Goal: Task Accomplishment & Management: Use online tool/utility

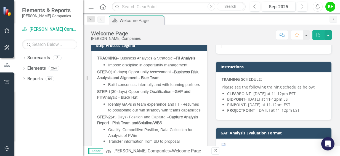
scroll to position [249, 0]
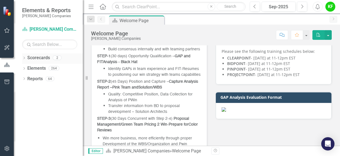
click at [43, 60] on link "Scorecards" at bounding box center [38, 58] width 23 height 6
click at [41, 57] on link "Scorecards" at bounding box center [38, 58] width 23 height 6
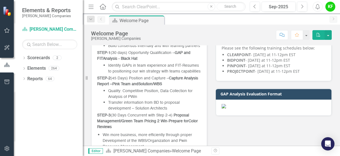
scroll to position [276, 0]
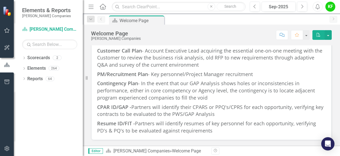
scroll to position [867, 0]
click at [183, 68] on span "Customer Call Plan - Account Executive Lead acquiring the essential one-on-one …" at bounding box center [209, 57] width 225 height 21
click at [23, 67] on icon "Dropdown" at bounding box center [24, 68] width 4 height 3
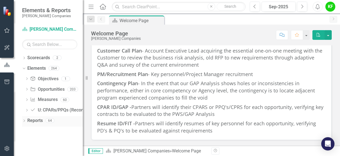
click at [24, 119] on div "Dropdown" at bounding box center [24, 121] width 4 height 5
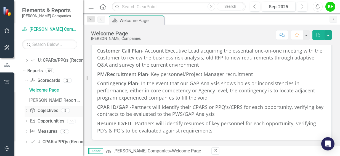
click at [27, 110] on icon "Dropdown" at bounding box center [27, 110] width 4 height 3
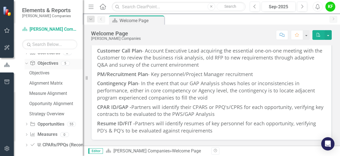
scroll to position [80, 0]
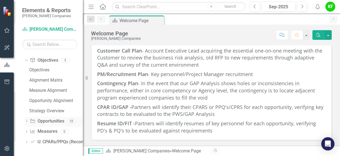
click at [27, 121] on icon "Dropdown" at bounding box center [27, 121] width 4 height 3
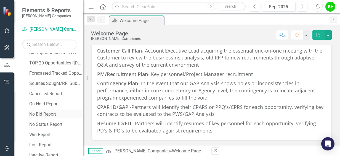
scroll to position [0, 0]
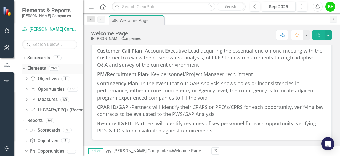
click at [24, 69] on icon "Dropdown" at bounding box center [23, 68] width 3 height 4
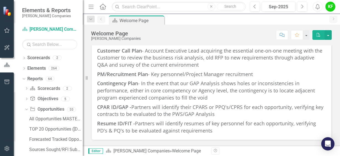
scroll to position [701, 0]
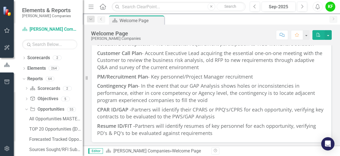
click at [104, 19] on link "Previous" at bounding box center [102, 19] width 8 height 7
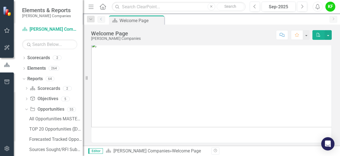
scroll to position [0, 0]
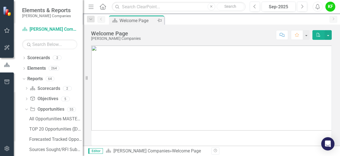
click at [129, 22] on div "Welcome Page" at bounding box center [138, 20] width 36 height 7
click at [41, 30] on link "Scorecard [PERSON_NAME] Companies" at bounding box center [49, 29] width 55 height 6
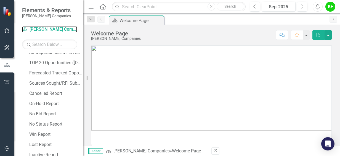
scroll to position [28, 0]
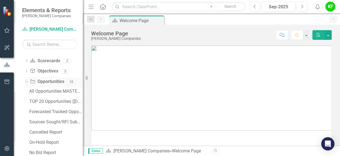
click at [27, 80] on icon "Dropdown" at bounding box center [25, 82] width 3 height 4
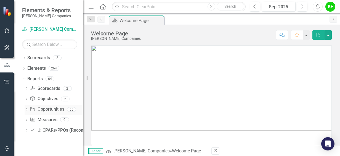
scroll to position [0, 0]
click at [26, 129] on icon "Dropdown" at bounding box center [27, 130] width 4 height 3
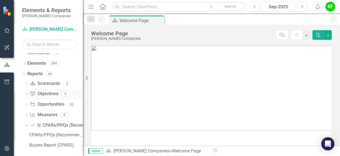
scroll to position [8, 0]
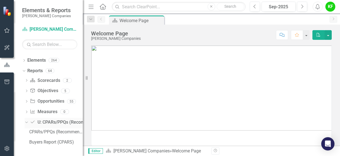
click at [26, 122] on icon "Dropdown" at bounding box center [25, 122] width 3 height 4
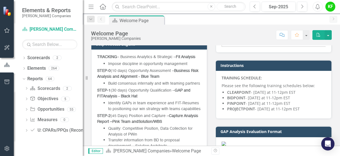
scroll to position [332, 0]
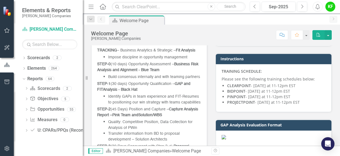
scroll to position [249, 0]
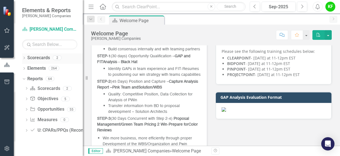
click at [25, 58] on icon "Dropdown" at bounding box center [24, 58] width 4 height 3
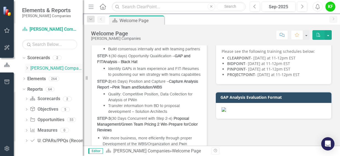
click at [28, 66] on icon "Dropdown" at bounding box center [27, 67] width 4 height 3
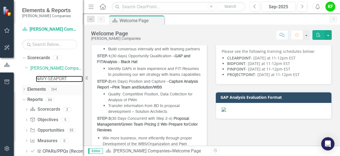
drag, startPoint x: 44, startPoint y: 80, endPoint x: 78, endPoint y: 92, distance: 36.0
click at [44, 80] on link "NAVY-SEAPORT" at bounding box center [59, 79] width 47 height 6
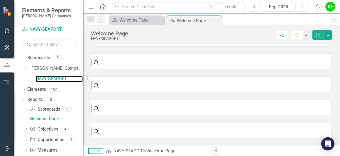
scroll to position [177, 0]
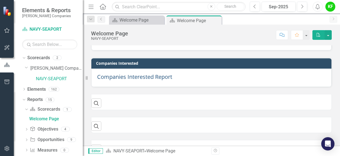
click at [132, 77] on span "Companies Interested Report" at bounding box center [134, 76] width 75 height 7
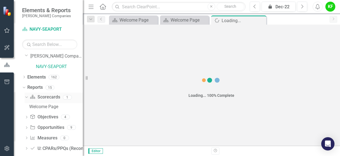
scroll to position [19, 0]
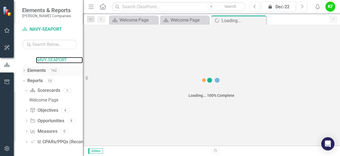
drag, startPoint x: 53, startPoint y: 59, endPoint x: 55, endPoint y: 67, distance: 8.2
click at [53, 59] on link "NAVY-SEAPORT" at bounding box center [59, 60] width 47 height 6
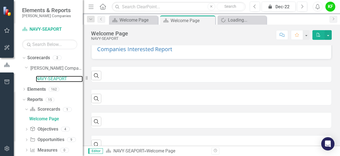
scroll to position [149, 0]
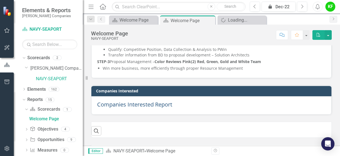
click at [152, 104] on span "Companies Interested Report" at bounding box center [134, 104] width 75 height 7
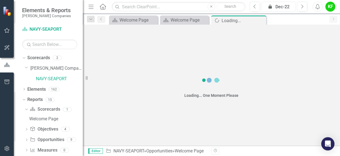
click at [289, 6] on div "icon.lock Dec-22" at bounding box center [279, 7] width 30 height 7
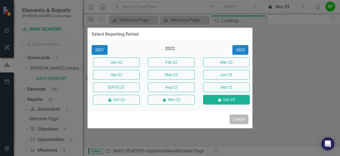
click at [240, 120] on button "Cancel" at bounding box center [239, 119] width 19 height 10
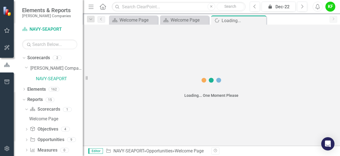
click at [92, 6] on icon "button" at bounding box center [91, 7] width 5 height 4
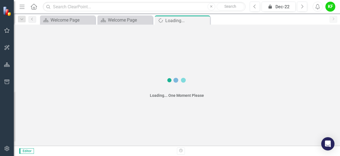
click at [32, 8] on icon "Home" at bounding box center [33, 7] width 7 height 6
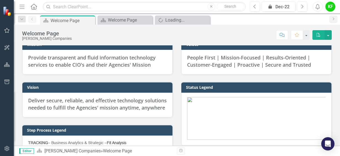
scroll to position [138, 0]
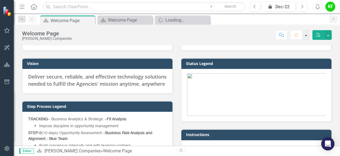
click at [309, 32] on button "button" at bounding box center [306, 35] width 7 height 10
click at [177, 5] on img at bounding box center [177, 5] width 0 height 0
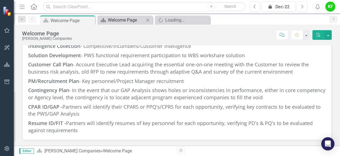
scroll to position [788, 0]
click at [125, 15] on div "Scorecard Welcome Page Close" at bounding box center [125, 19] width 55 height 9
click at [122, 19] on div "Welcome Page" at bounding box center [126, 20] width 36 height 7
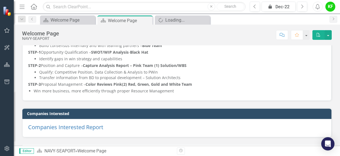
scroll to position [166, 0]
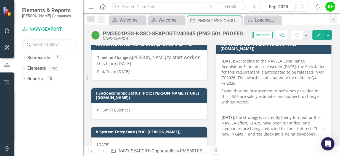
scroll to position [55, 0]
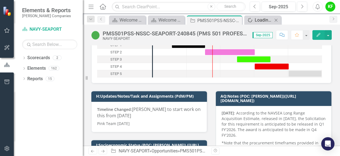
click at [265, 20] on div "Loading..." at bounding box center [264, 20] width 18 height 7
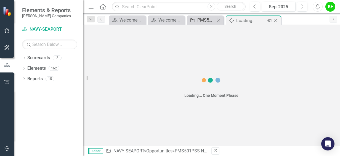
click at [195, 20] on icon at bounding box center [193, 20] width 4 height 4
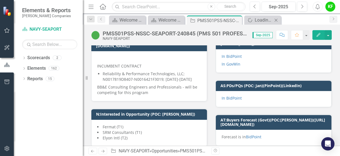
scroll to position [332, 0]
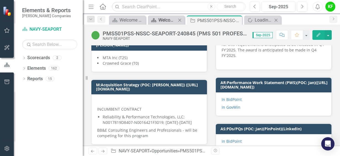
click at [163, 22] on div "Welcome Page" at bounding box center [168, 20] width 18 height 7
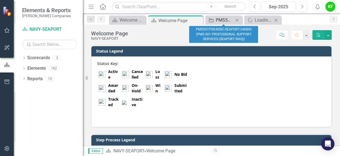
click at [217, 19] on div "PMS501PSS-NSSC-SEAPORT-240845 (PMS 501 PROFESSIONAL SUPPORT SERVICES (SEAPORT N…" at bounding box center [225, 20] width 18 height 7
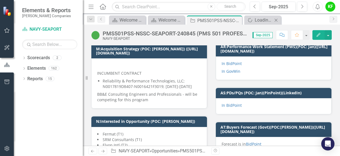
scroll to position [359, 0]
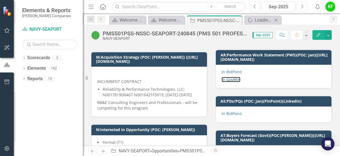
drag, startPoint x: 232, startPoint y: 77, endPoint x: 258, endPoint y: 83, distance: 26.4
click at [232, 77] on link "In GovWin" at bounding box center [231, 79] width 19 height 5
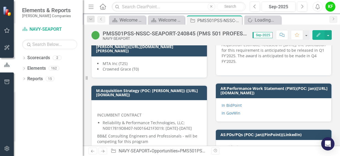
scroll to position [314, 0]
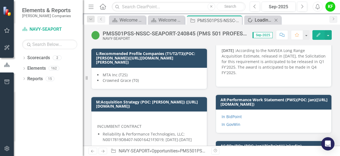
click at [259, 17] on div "Loading..." at bounding box center [264, 20] width 18 height 7
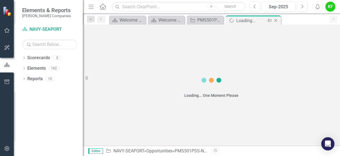
click at [276, 20] on icon "Close" at bounding box center [276, 20] width 6 height 4
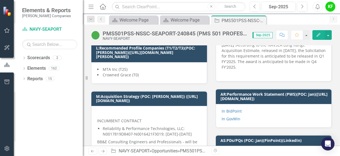
scroll to position [359, 0]
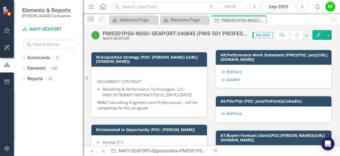
click at [146, 88] on p "Reliability & Performance Technologies, LLC; N0017819D8407-N0016421F3019; 06/01…" at bounding box center [152, 91] width 99 height 11
click at [98, 102] on p "BB&E Consulting Engineers and Professionals - will be competing for this program" at bounding box center [149, 105] width 104 height 12
drag, startPoint x: 98, startPoint y: 102, endPoint x: 143, endPoint y: 111, distance: 46.2
click at [143, 111] on div "INCUMBENT CONTRACT Reliability & Performance Technologies, LLC; N0017819D8407-N…" at bounding box center [149, 92] width 116 height 50
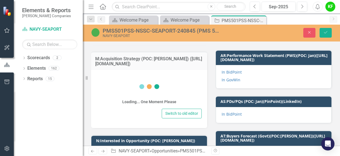
click at [143, 111] on div "Switch to old editor" at bounding box center [149, 114] width 105 height 10
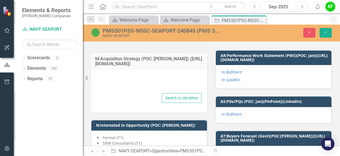
type textarea "<p>&nbsp;</p> <p>INCUMBENT CONTRACT</p> <ul> <li> <p>Reliability &amp; Performa…"
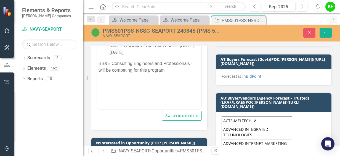
scroll to position [470, 0]
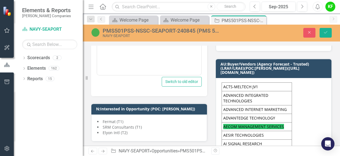
click at [183, 96] on div "N:Interested in Opportunity (POC: Karen) Fermat (T1) SRM Consultants (T1) Elyon…" at bounding box center [149, 118] width 125 height 45
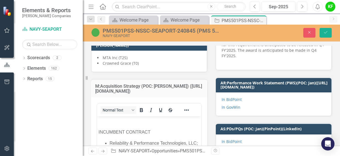
scroll to position [332, 0]
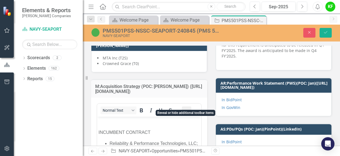
click at [189, 107] on icon "Reveal or hide additional toolbar items" at bounding box center [186, 110] width 7 height 7
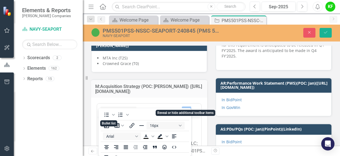
click at [189, 107] on icon "Reveal or hide additional toolbar items" at bounding box center [186, 110] width 7 height 7
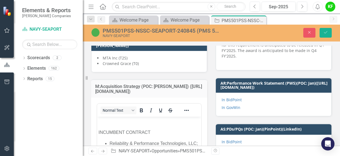
click at [193, 89] on td "M:Acquisition Strategy (POC: Melissa) (https://iq.govwin.com/neo/myGovwin/index)" at bounding box center [149, 89] width 108 height 12
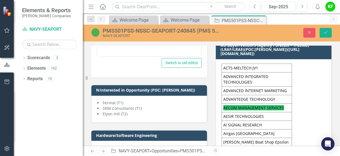
scroll to position [497, 0]
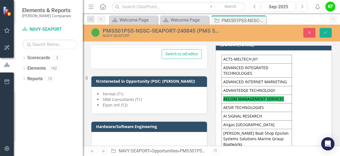
click at [198, 121] on div "Hardware/Software Engineering" at bounding box center [149, 134] width 116 height 27
click at [199, 114] on div "Hardware/Software Engineering" at bounding box center [149, 131] width 125 height 34
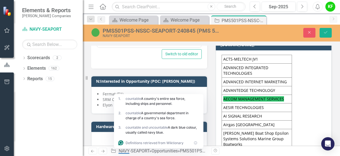
drag, startPoint x: 199, startPoint y: 112, endPoint x: 210, endPoint y: 114, distance: 11.9
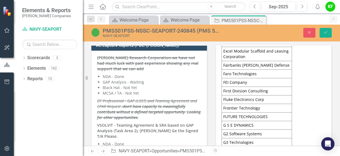
scroll to position [1409, 0]
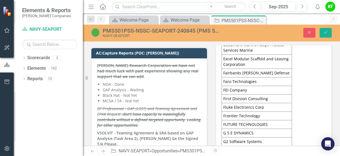
drag, startPoint x: 96, startPoint y: 125, endPoint x: 110, endPoint y: 125, distance: 13.8
click at [110, 130] on strong "VSOLVIT - Teaming Agreement & SRA based on GAP Analysis (Task Area 2), Kip Ge t…" at bounding box center [147, 138] width 101 height 16
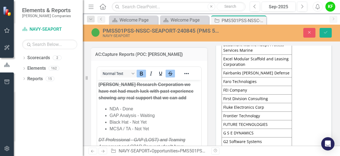
scroll to position [0, 0]
click at [190, 70] on button "Reveal or hide additional toolbar items" at bounding box center [186, 74] width 9 height 8
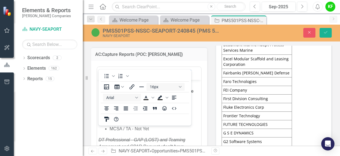
click at [197, 51] on td "AC:Capture Reports (POC: Melissa)" at bounding box center [149, 54] width 108 height 7
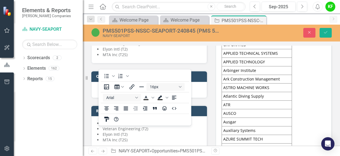
scroll to position [801, 0]
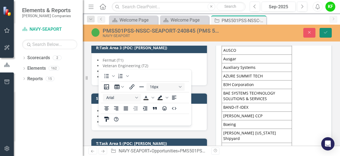
click at [322, 34] on button "Save" at bounding box center [326, 33] width 12 height 10
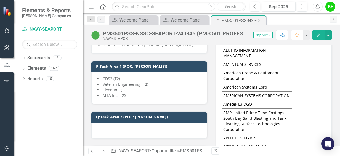
scroll to position [663, 0]
